Goal: Check status: Check status

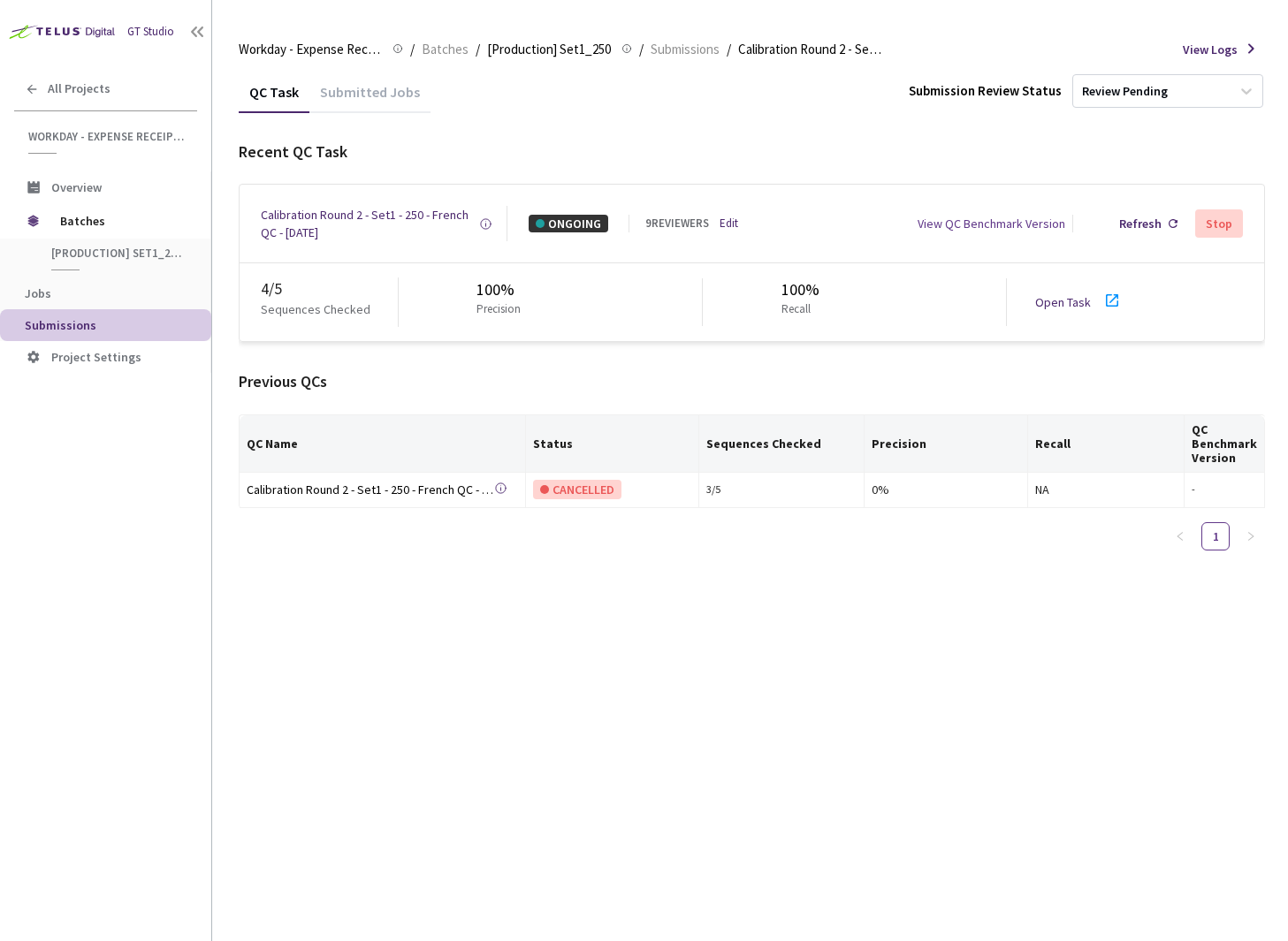
click at [56, 324] on span "Submissions" at bounding box center [60, 325] width 71 height 16
click at [79, 249] on span "[Production] Set1_250" at bounding box center [116, 253] width 131 height 15
click at [74, 251] on span "[Production] Set1_250" at bounding box center [116, 253] width 131 height 15
click at [554, 47] on span "[Production] Set1_250" at bounding box center [550, 49] width 124 height 21
click at [74, 222] on span "Batches" at bounding box center [120, 221] width 121 height 36
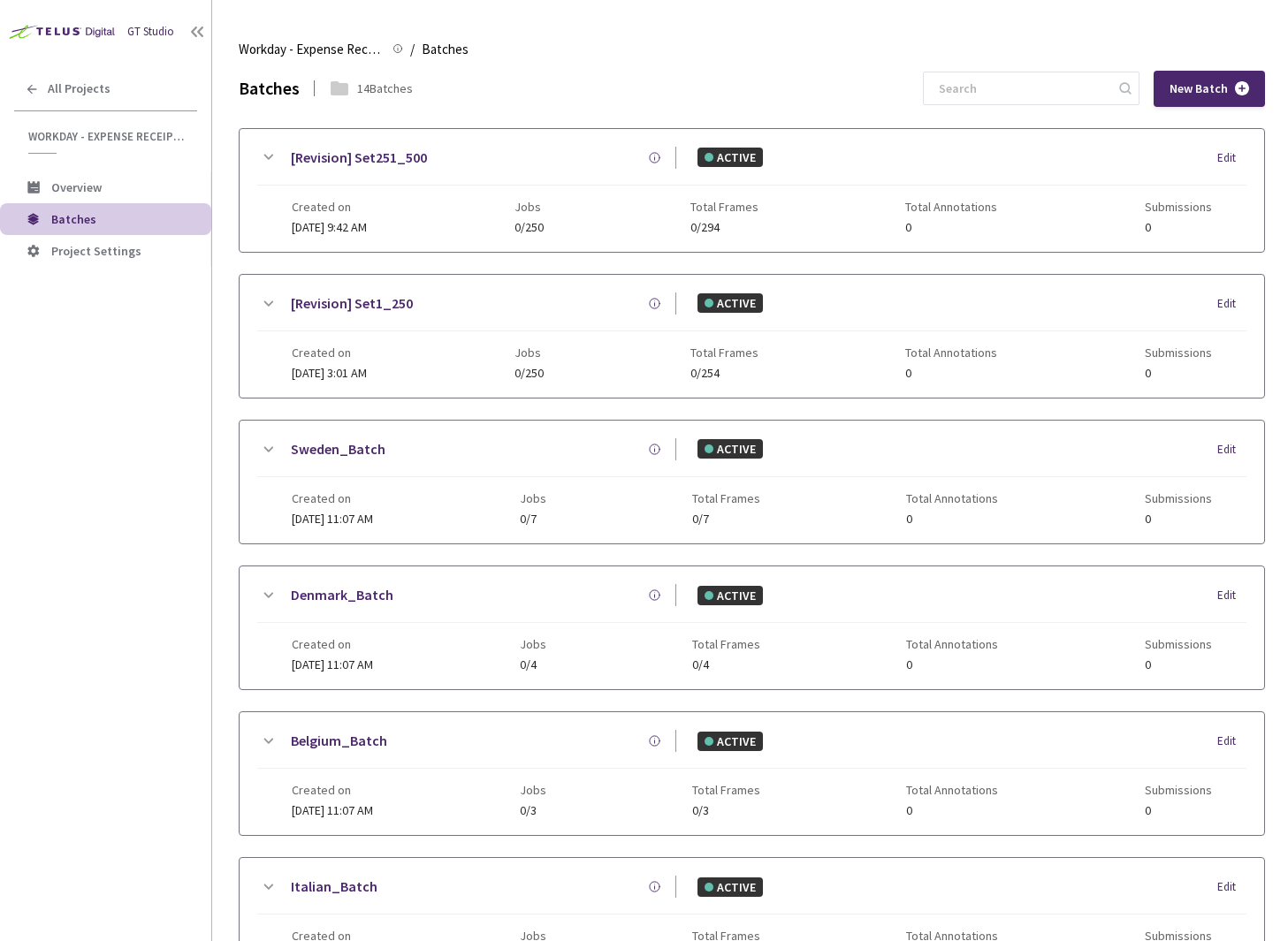
scroll to position [1021, 0]
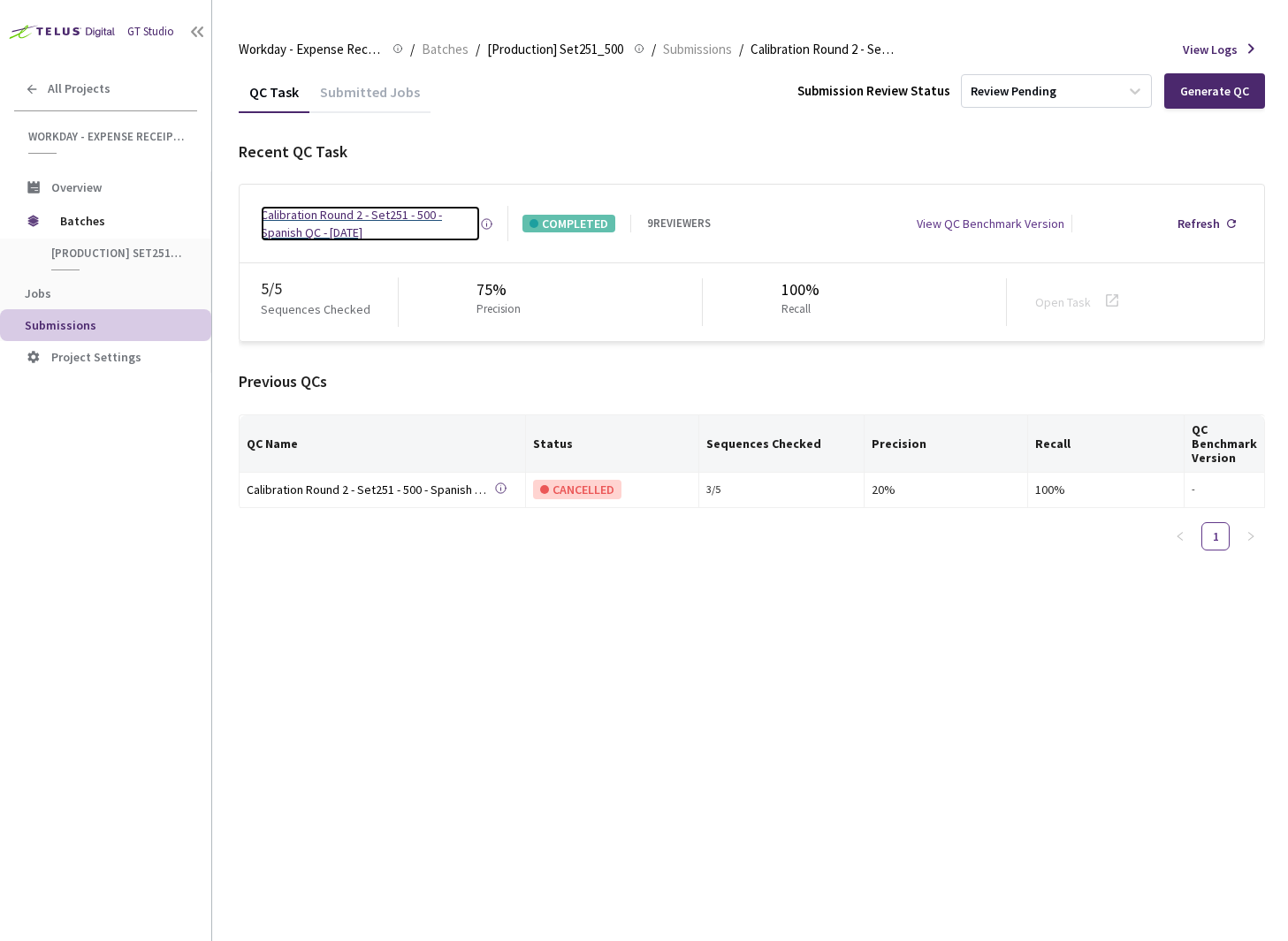
click at [356, 236] on div "Calibration Round 2 - Set251 - 500 - Spanish QC - 09 Sep, 2025" at bounding box center [371, 224] width 219 height 36
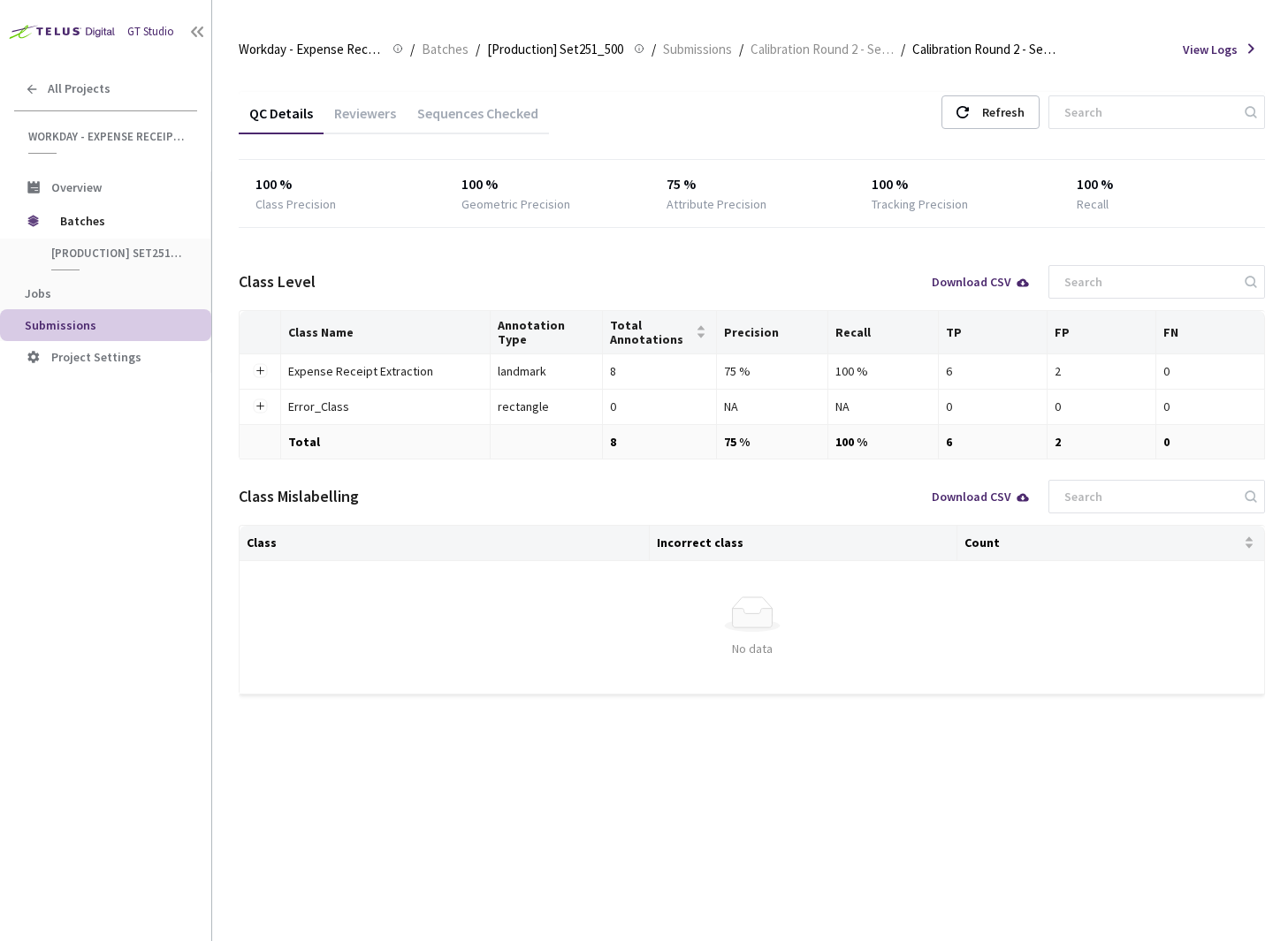
click at [370, 120] on div "Reviewers" at bounding box center [364, 119] width 83 height 30
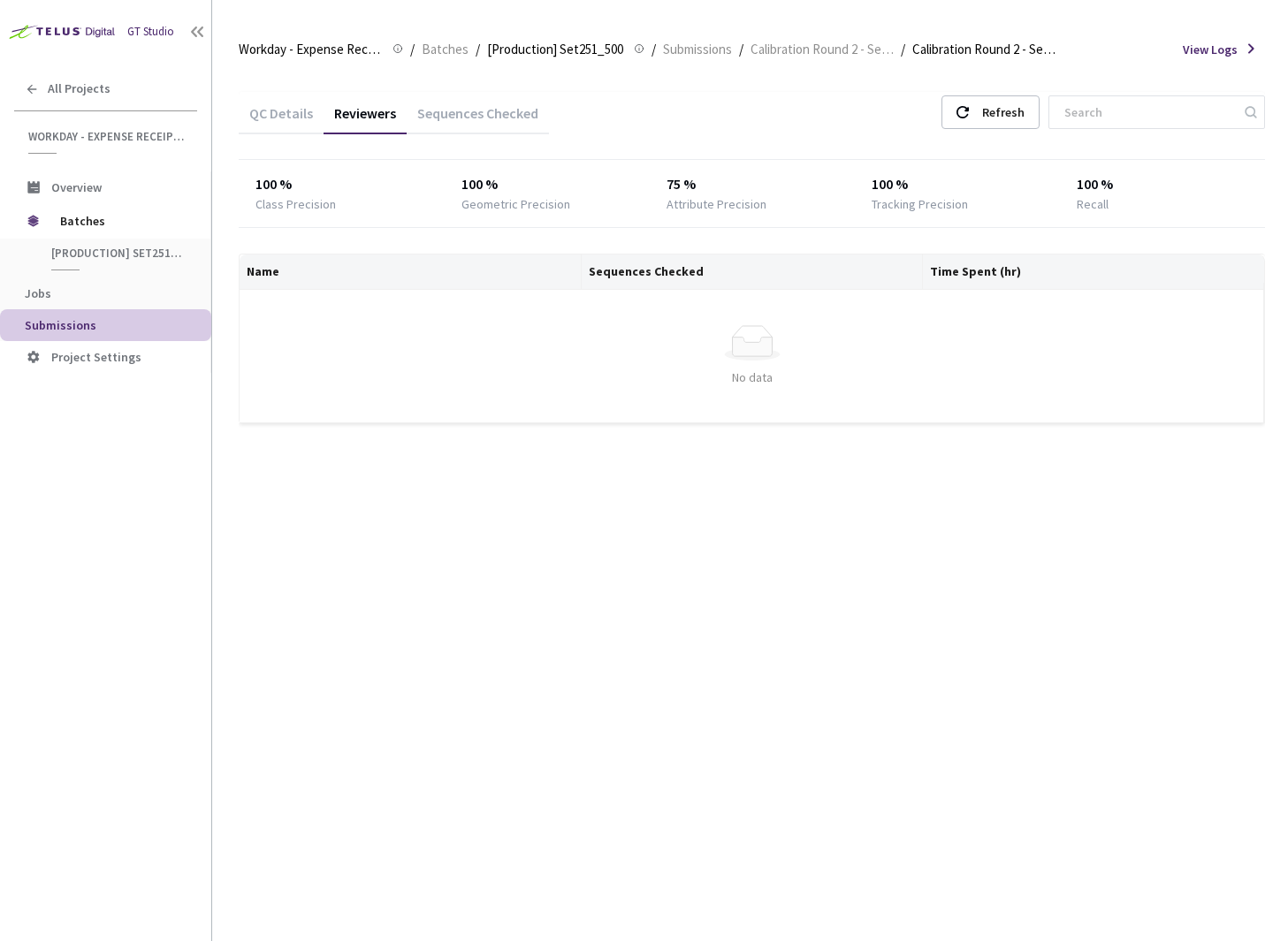
drag, startPoint x: 267, startPoint y: 118, endPoint x: 286, endPoint y: 116, distance: 19.1
click at [267, 118] on div "QC Details" at bounding box center [280, 119] width 85 height 30
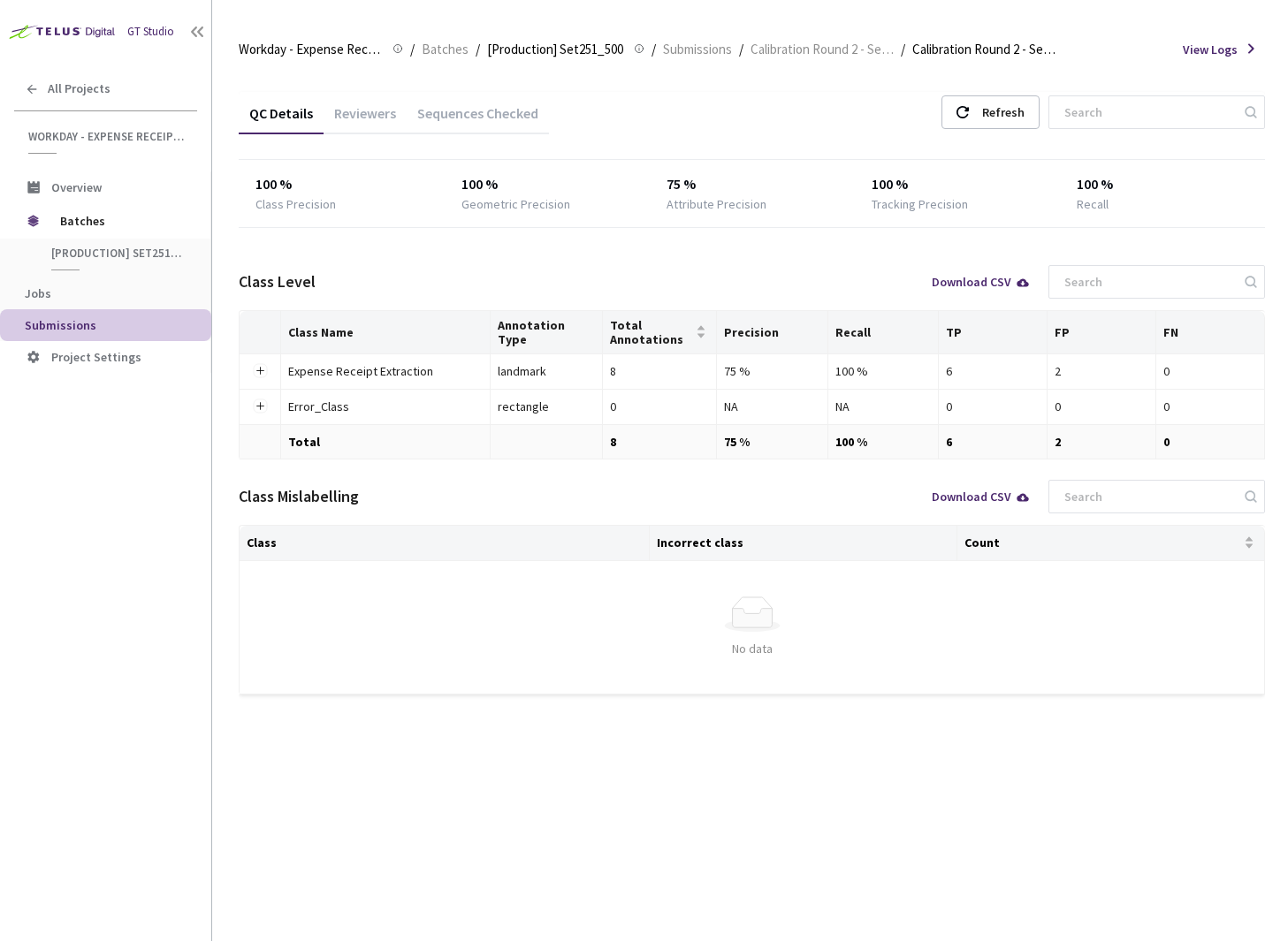
click at [466, 118] on div "Sequences Checked" at bounding box center [477, 119] width 142 height 30
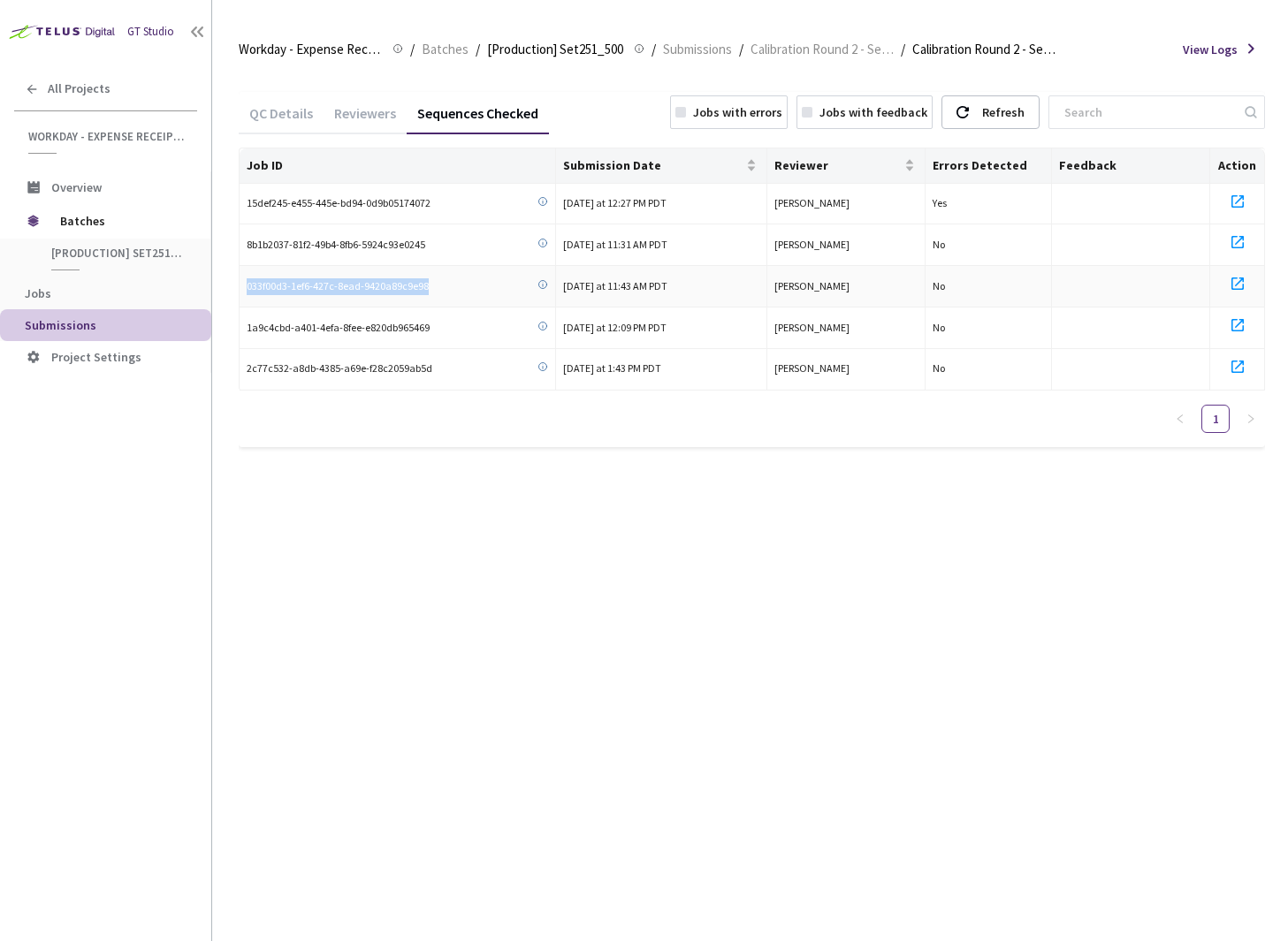
drag, startPoint x: 408, startPoint y: 287, endPoint x: 244, endPoint y: 285, distance: 164.0
click at [244, 285] on td "033f00d3-1ef6-427c-8ead-9420a89c9e98" at bounding box center [397, 287] width 317 height 42
copy span "033f00d3-1ef6-427c-8ead-9420a89c9e98"
click at [1238, 281] on icon at bounding box center [1237, 283] width 21 height 21
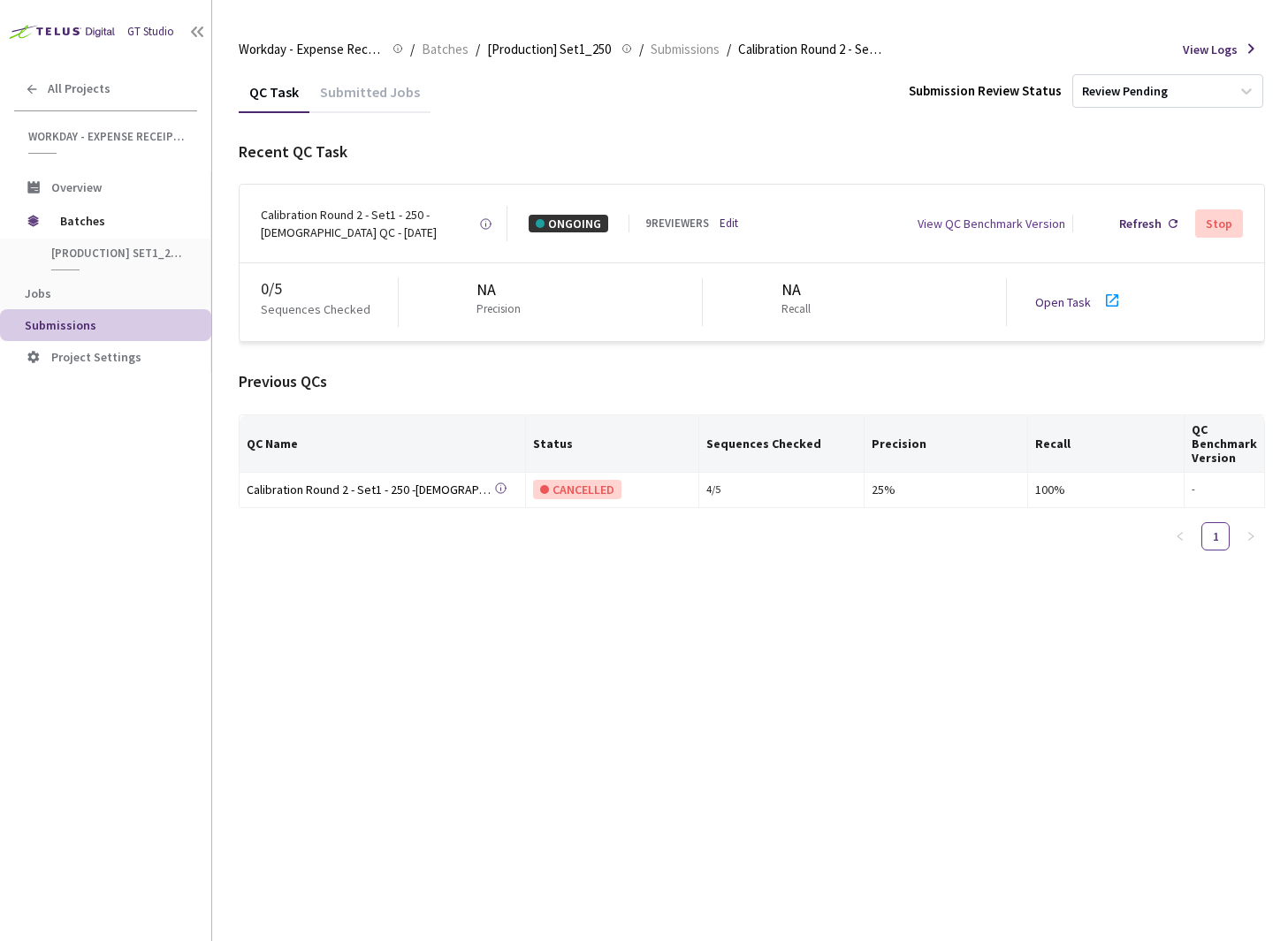
click at [1039, 294] on link "Open Task" at bounding box center [1063, 301] width 56 height 16
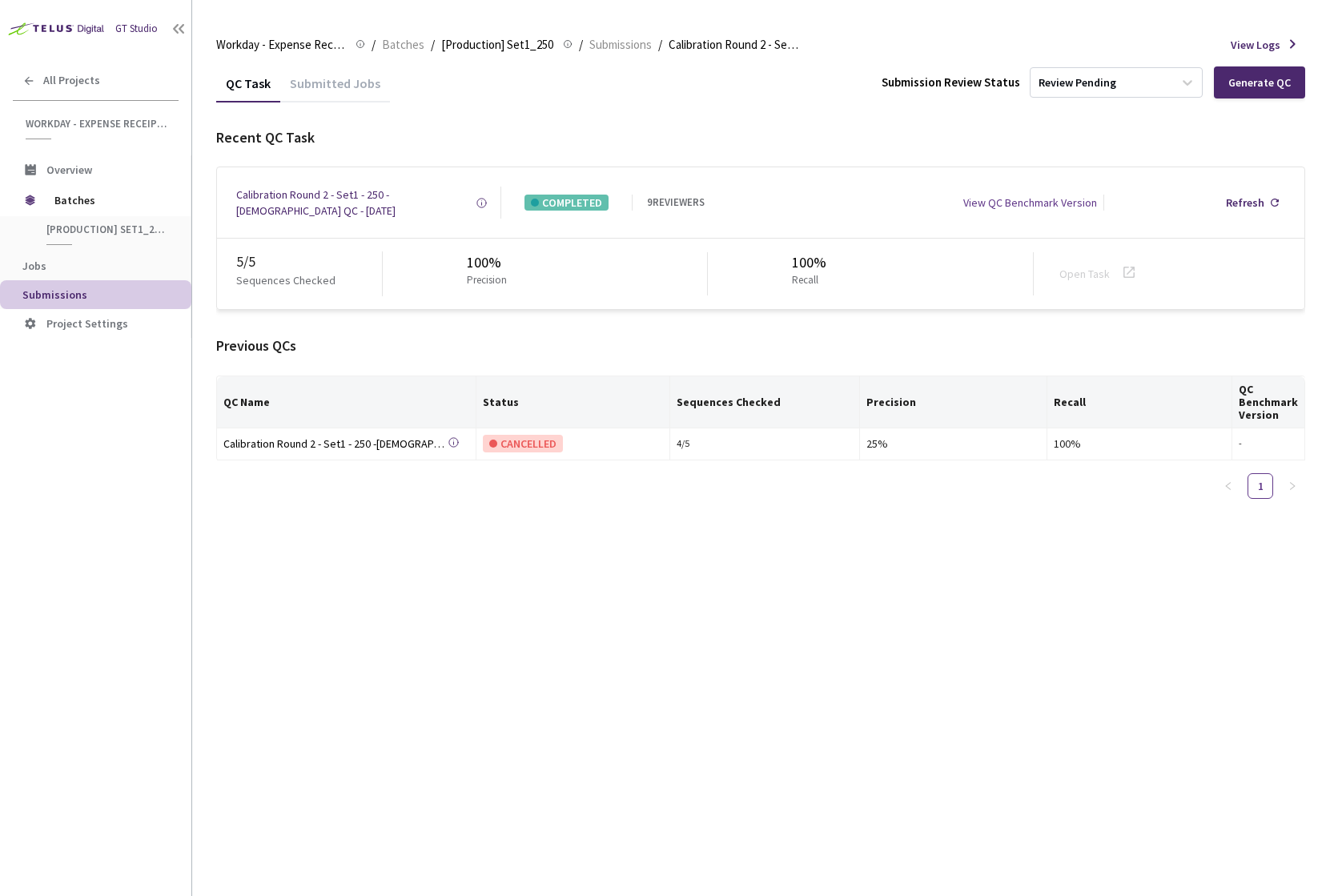
click at [320, 79] on div "Submitted Jobs" at bounding box center [335, 88] width 110 height 27
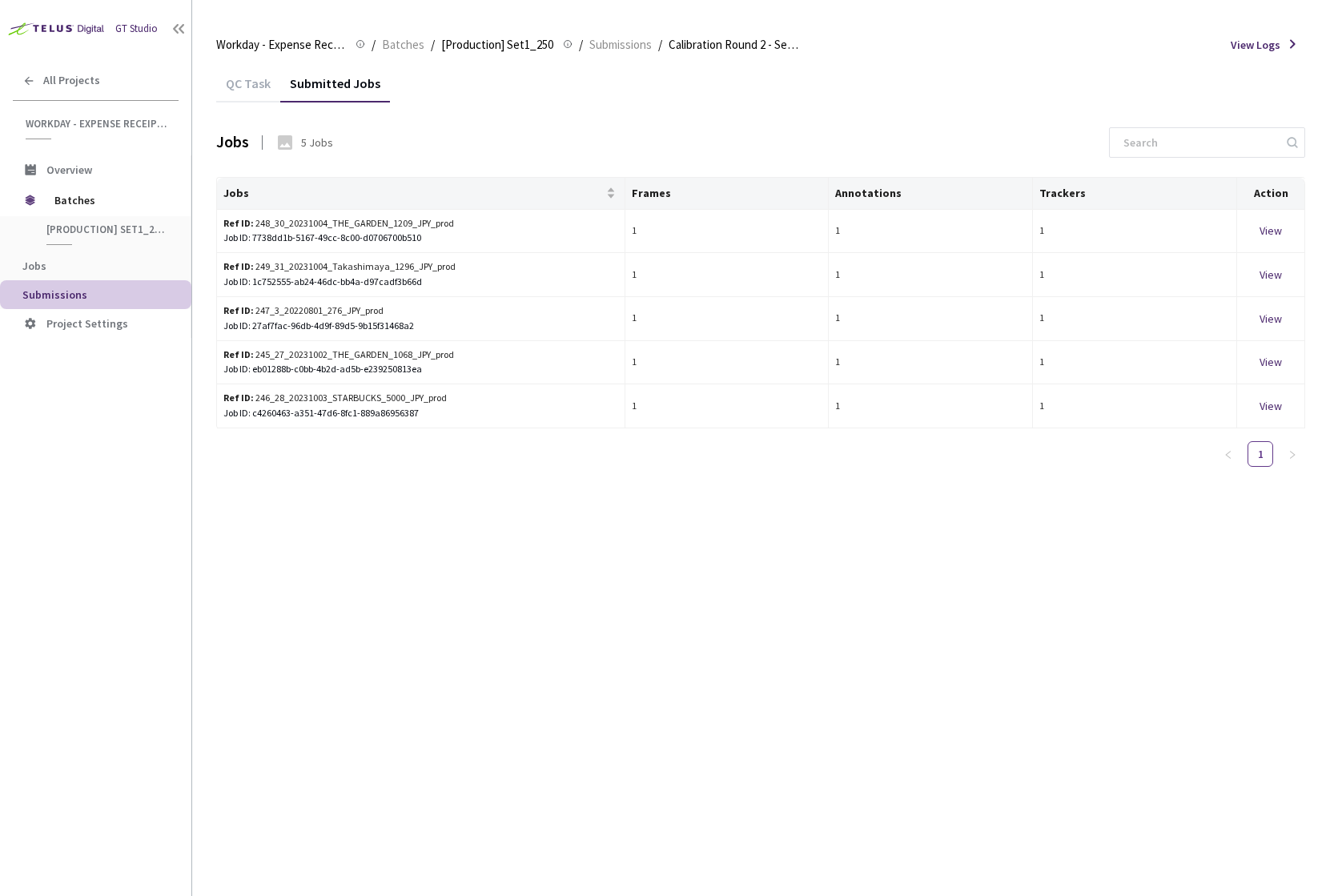
click at [250, 84] on div "QC Task" at bounding box center [247, 88] width 64 height 27
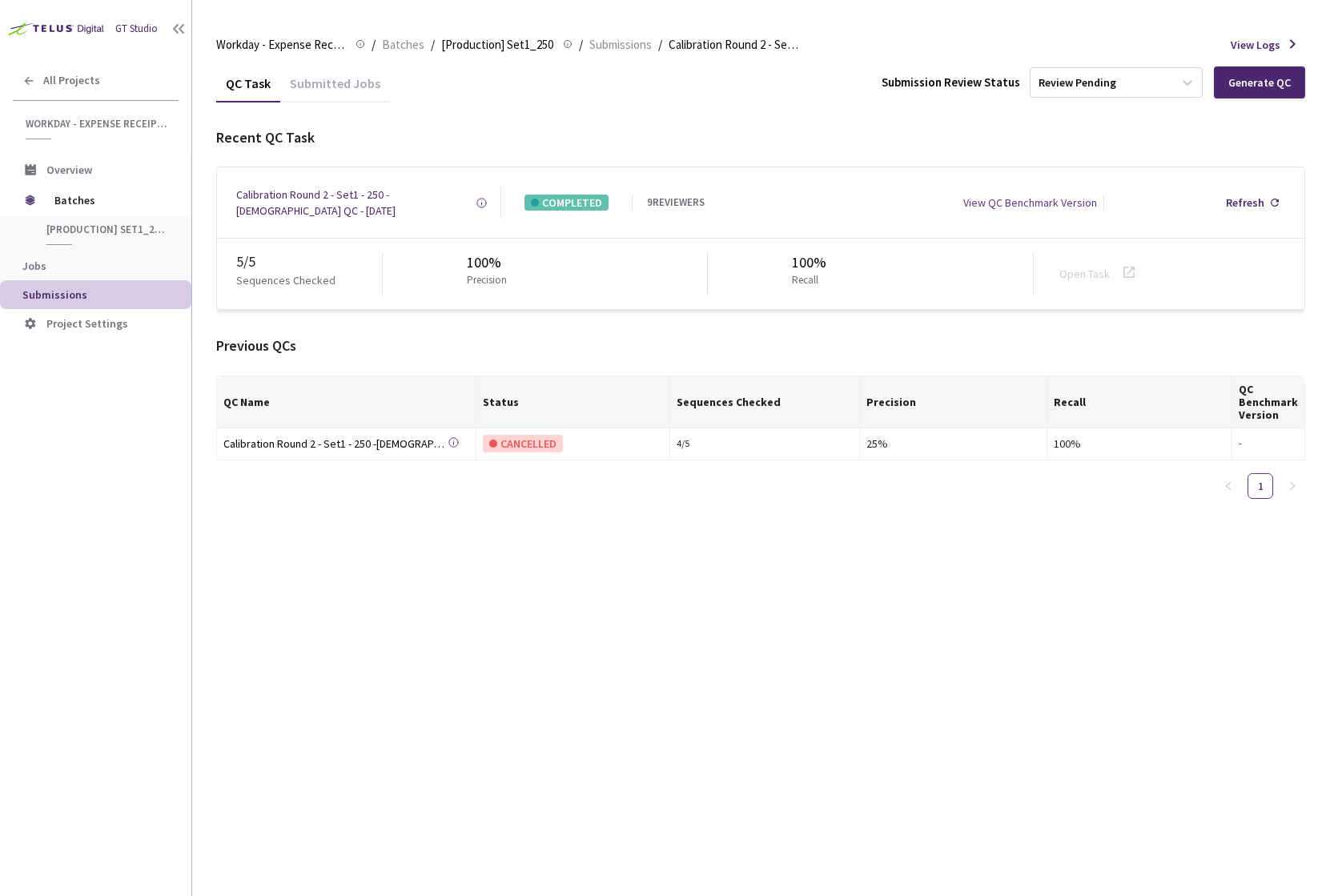
click at [346, 83] on div "Submitted Jobs" at bounding box center [335, 88] width 110 height 27
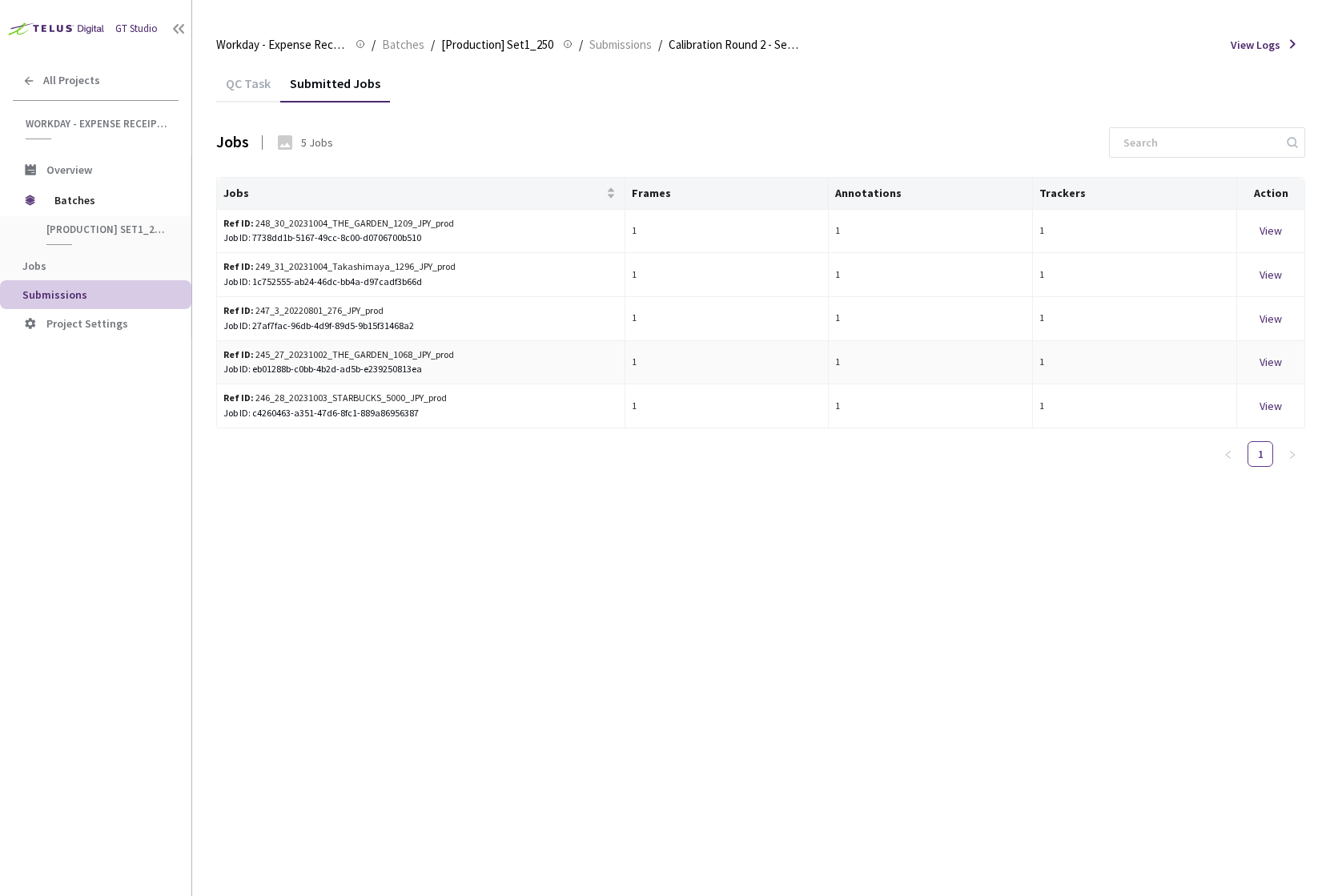
click at [1273, 359] on div "View" at bounding box center [1271, 361] width 55 height 17
drag, startPoint x: 426, startPoint y: 369, endPoint x: 253, endPoint y: 373, distance: 173.0
click at [253, 373] on div "Job ID: eb01288b-c0bb-4b2d-ad5b-e239250813ea" at bounding box center [420, 369] width 394 height 15
click at [403, 399] on div "Ref ID: 246_28_20231003_STARBUCKS_5000_JPY_prod" at bounding box center [361, 398] width 277 height 15
click at [393, 400] on div "Ref ID: 246_28_20231003_STARBUCKS_5000_JPY_prod" at bounding box center [361, 398] width 277 height 15
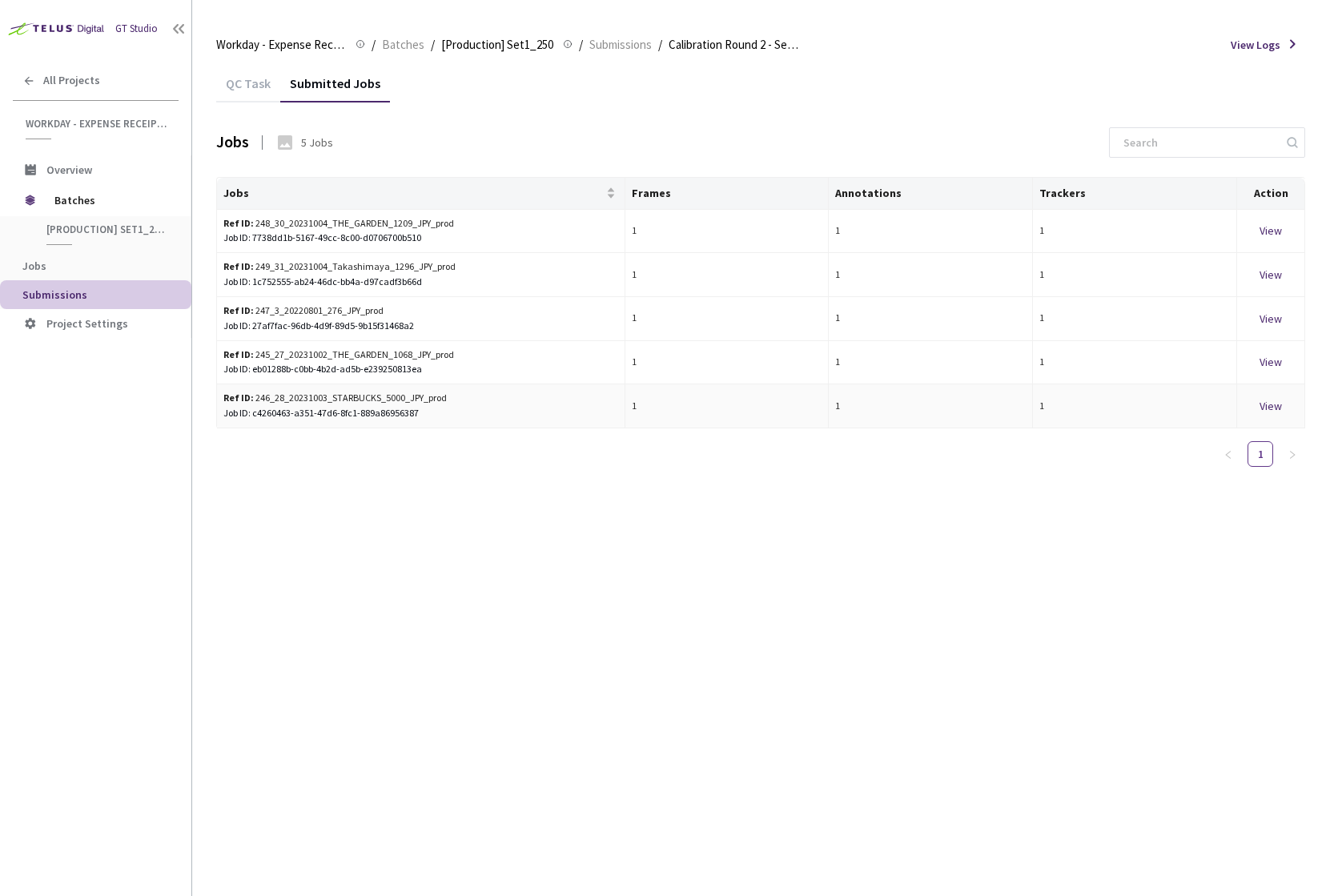
click at [400, 413] on div "Job ID: c4260463-a351-47d6-8fc1-889a86956387" at bounding box center [420, 413] width 394 height 15
click at [257, 83] on div "QC Task" at bounding box center [247, 88] width 64 height 27
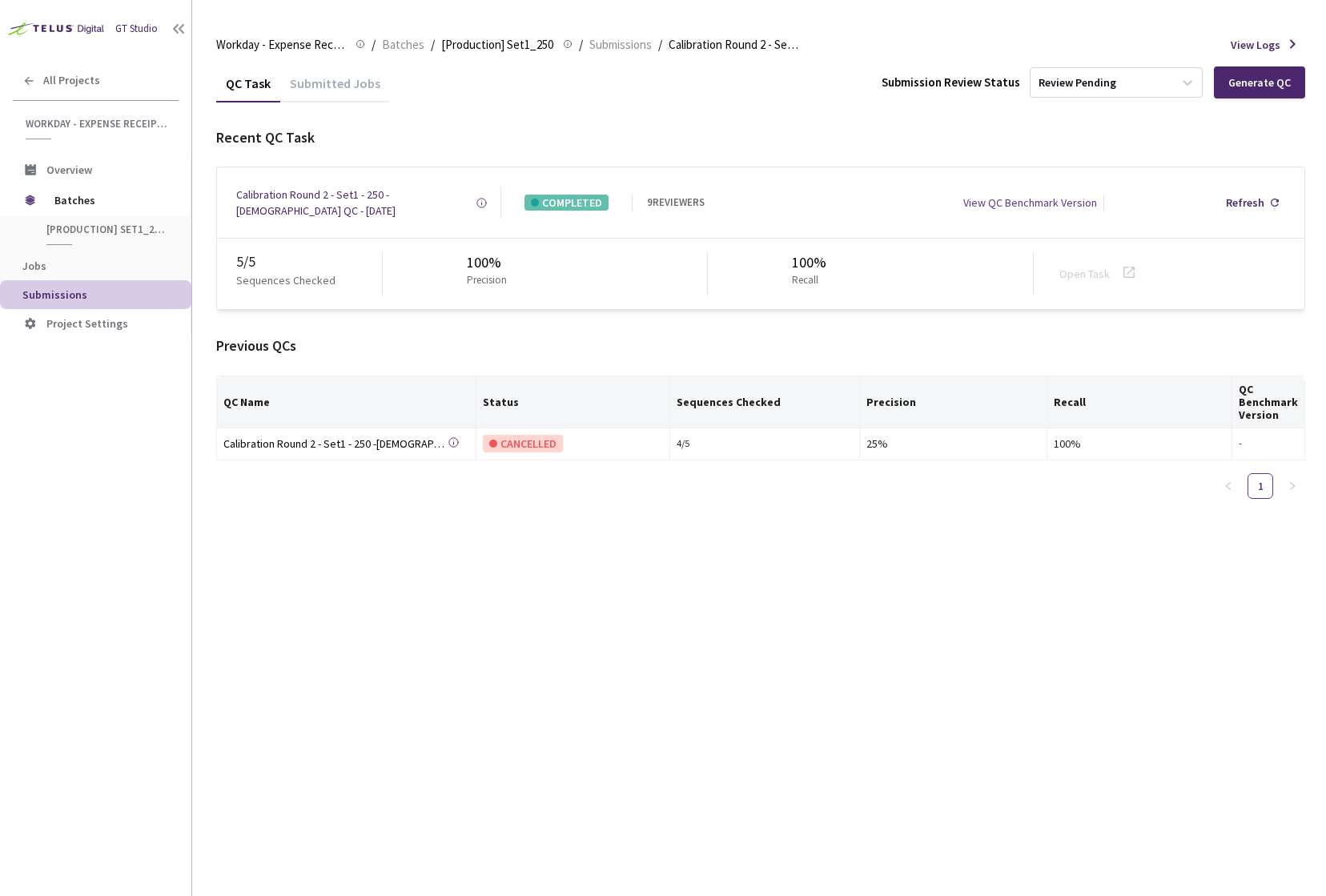
click at [332, 82] on div "Submitted Jobs" at bounding box center [335, 88] width 110 height 27
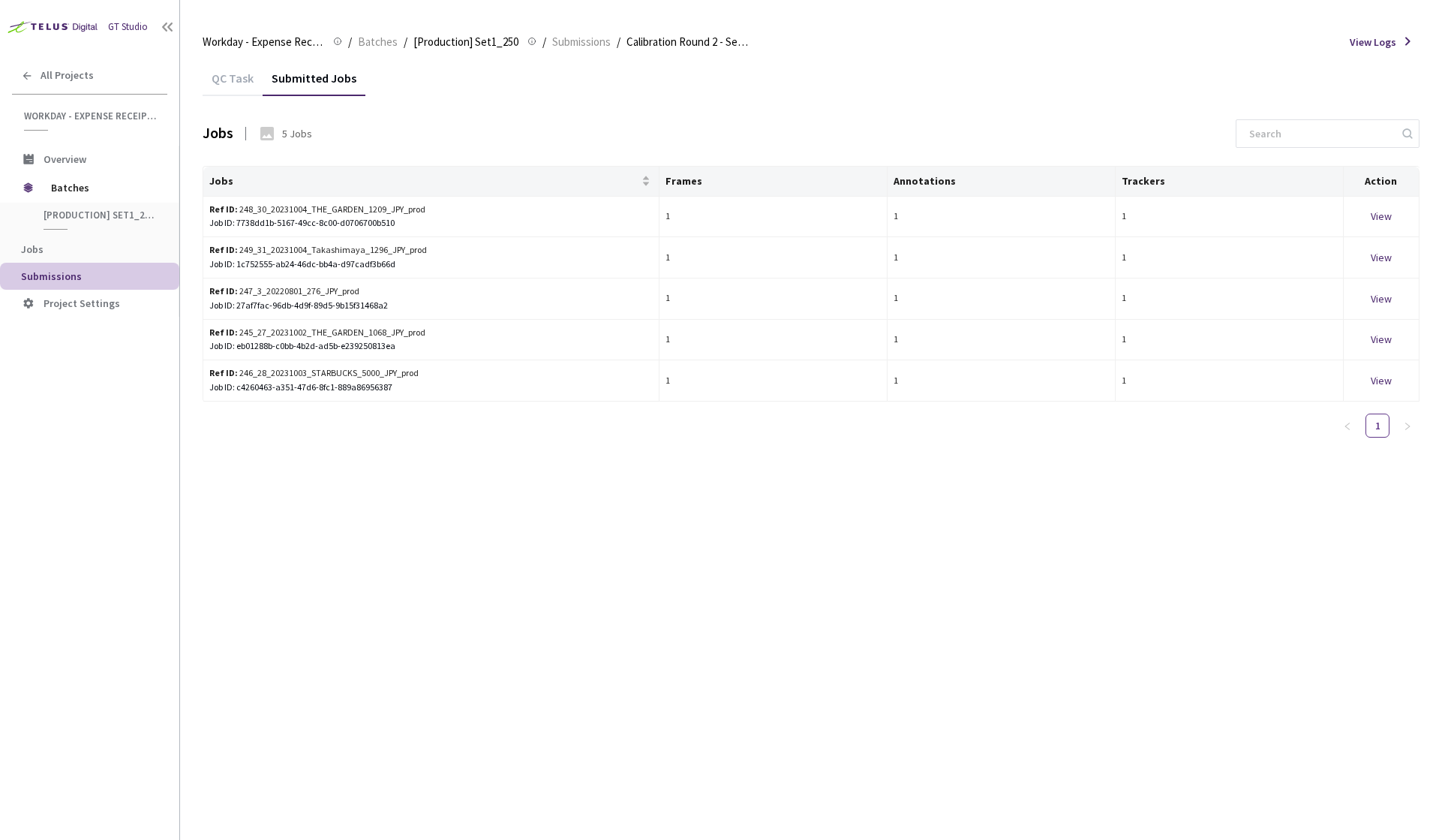
click at [245, 77] on div "QC Task" at bounding box center [232, 83] width 60 height 26
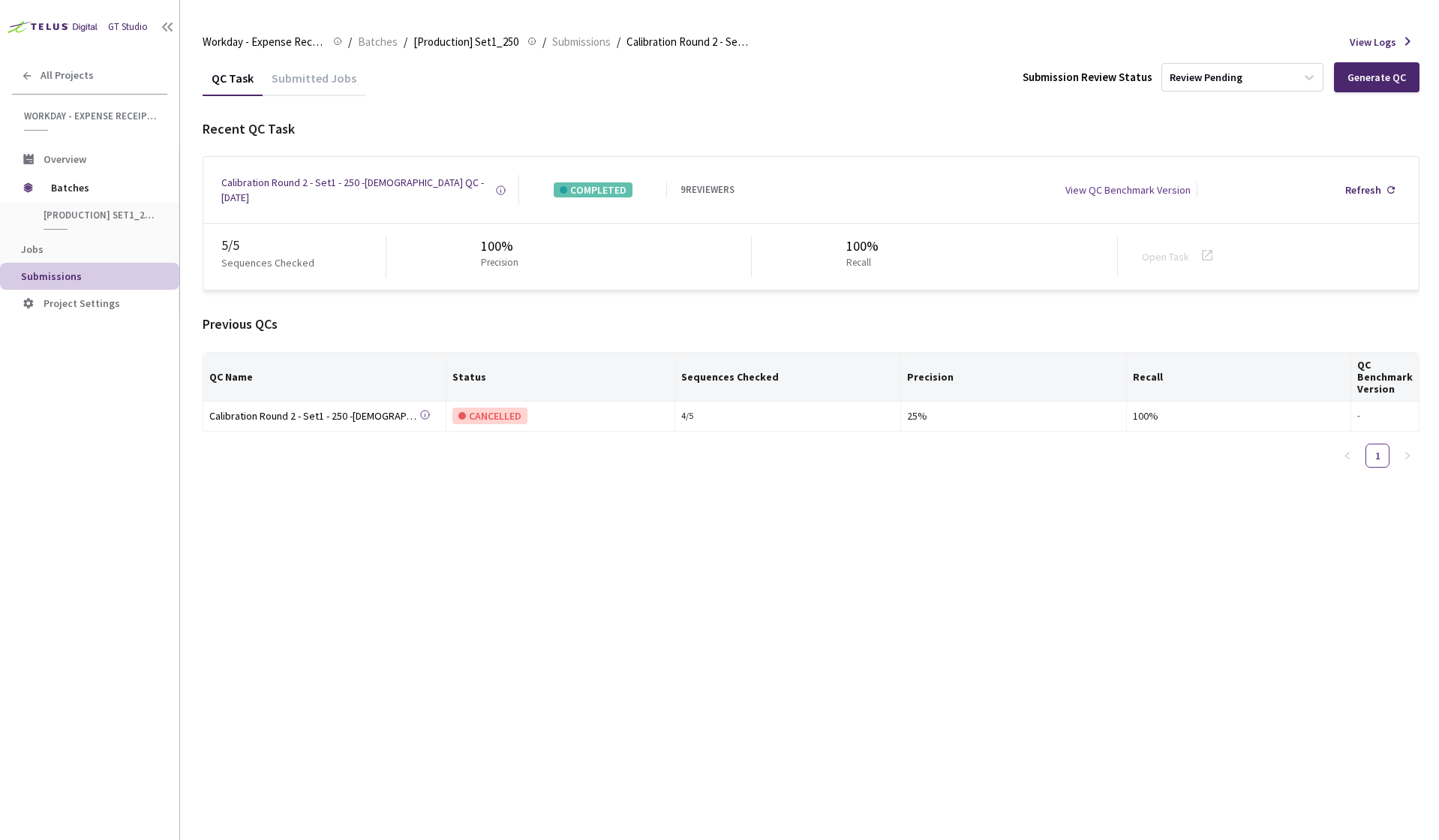
click at [323, 75] on div "Submitted Jobs" at bounding box center [314, 83] width 103 height 26
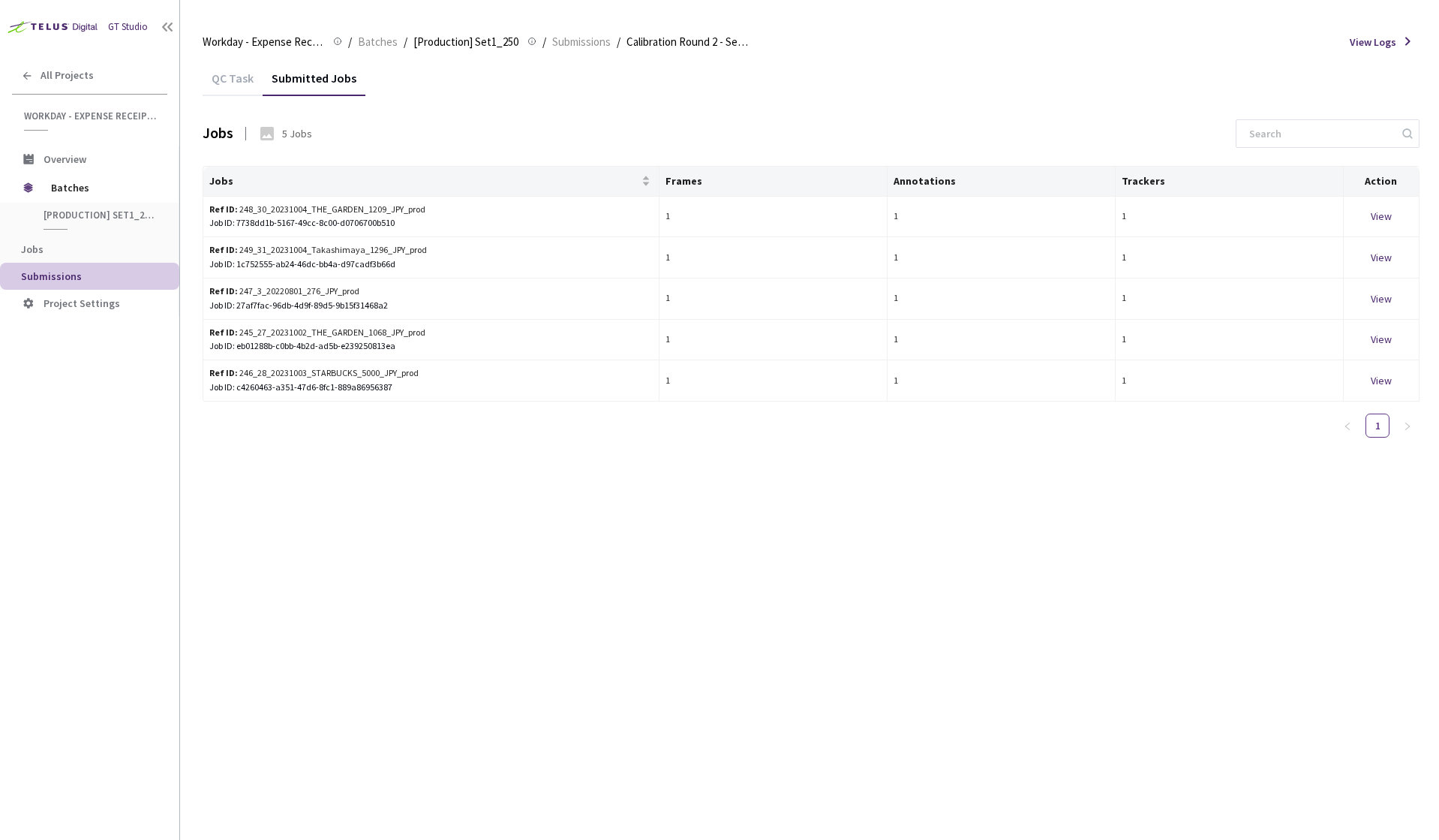
click at [1242, 41] on span "View Logs" at bounding box center [1373, 42] width 46 height 15
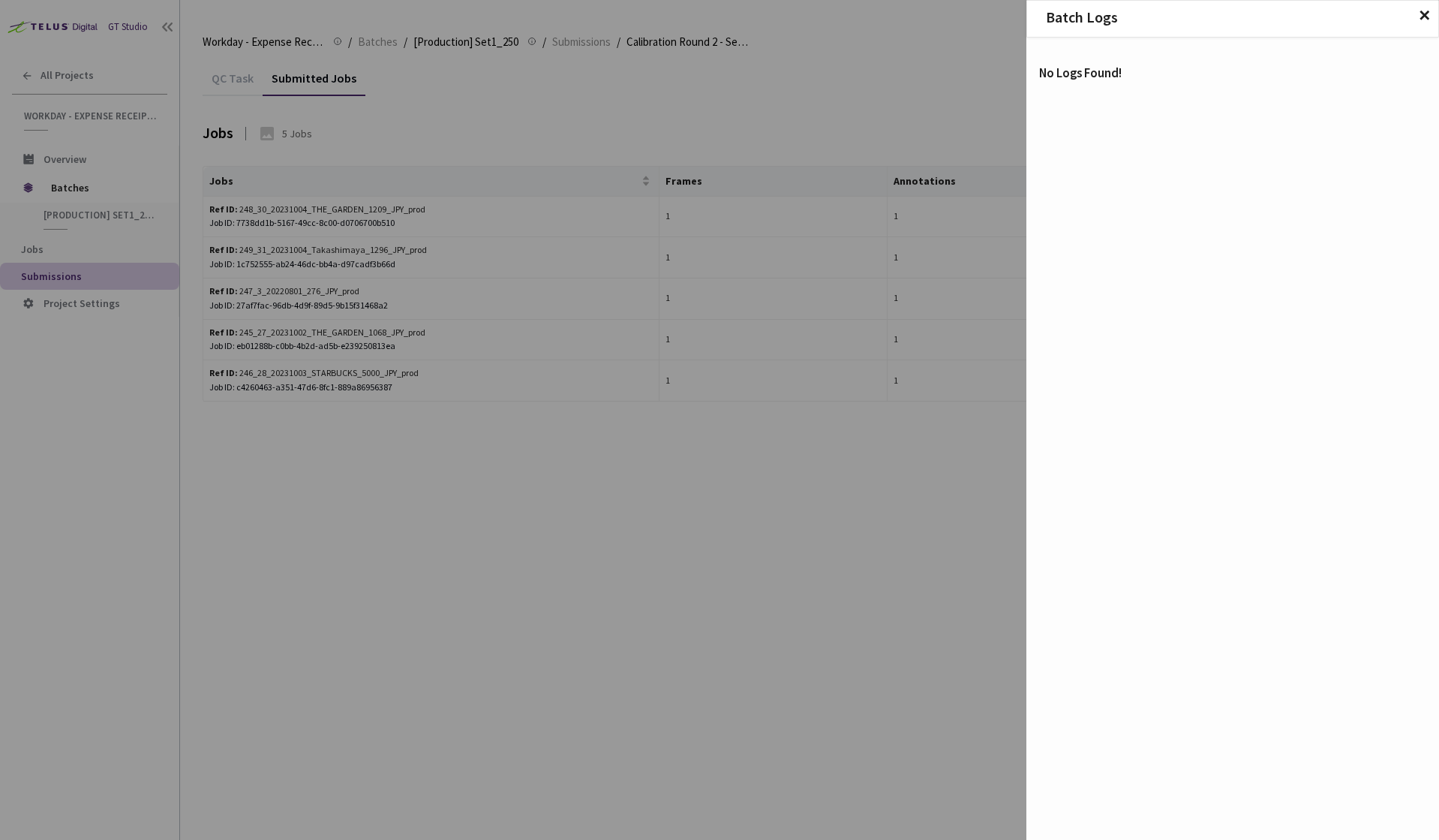
drag, startPoint x: 1419, startPoint y: 16, endPoint x: 1346, endPoint y: 29, distance: 74.1
click at [1242, 16] on span "✕" at bounding box center [1424, 15] width 12 height 16
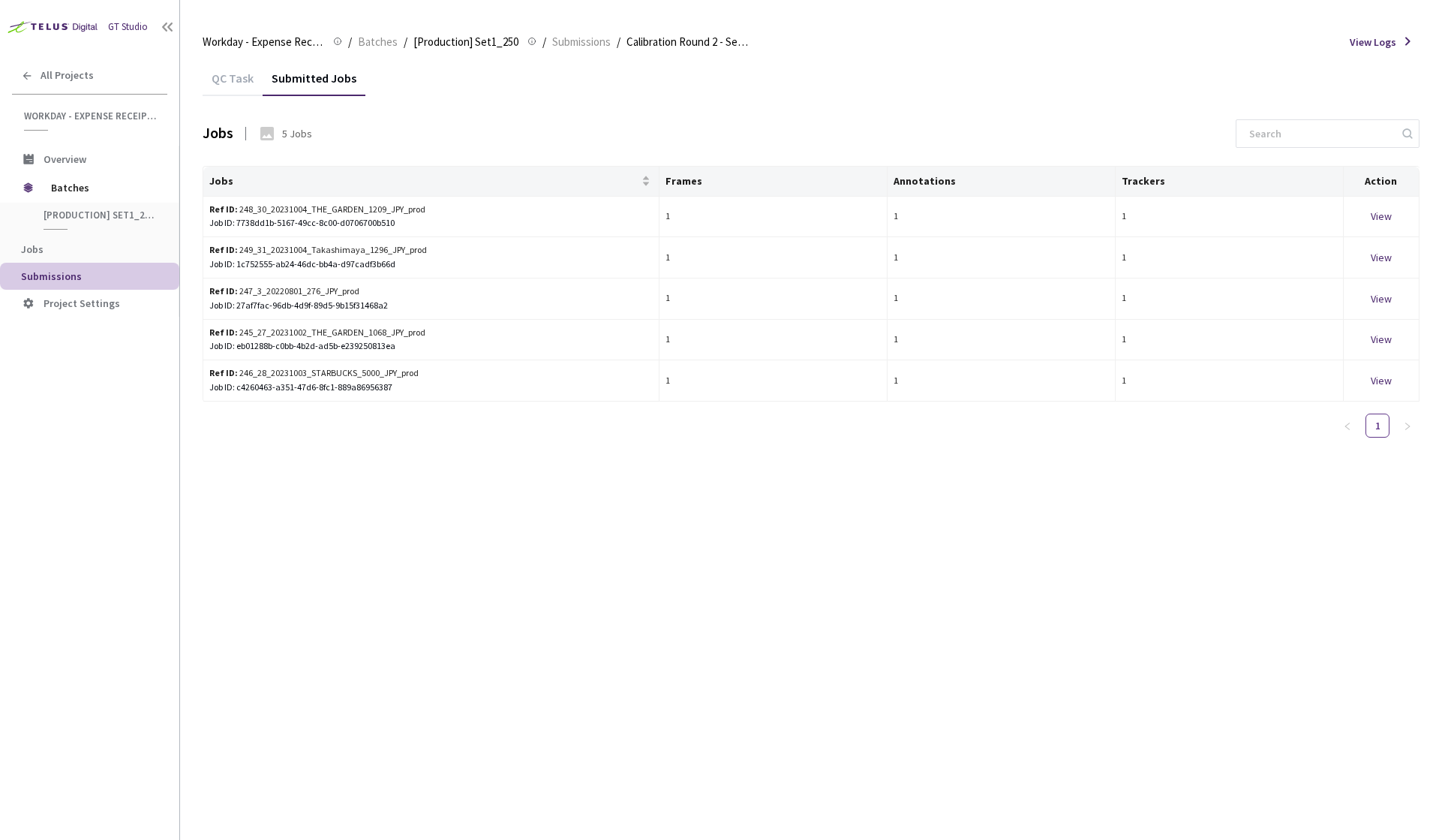
drag, startPoint x: 293, startPoint y: 133, endPoint x: 220, endPoint y: 135, distance: 73.0
click at [293, 133] on div "5 Jobs" at bounding box center [297, 133] width 30 height 15
click at [217, 135] on div "Jobs" at bounding box center [218, 133] width 31 height 22
click at [322, 76] on div "Submitted Jobs" at bounding box center [314, 83] width 103 height 26
